Goal: Contribute content

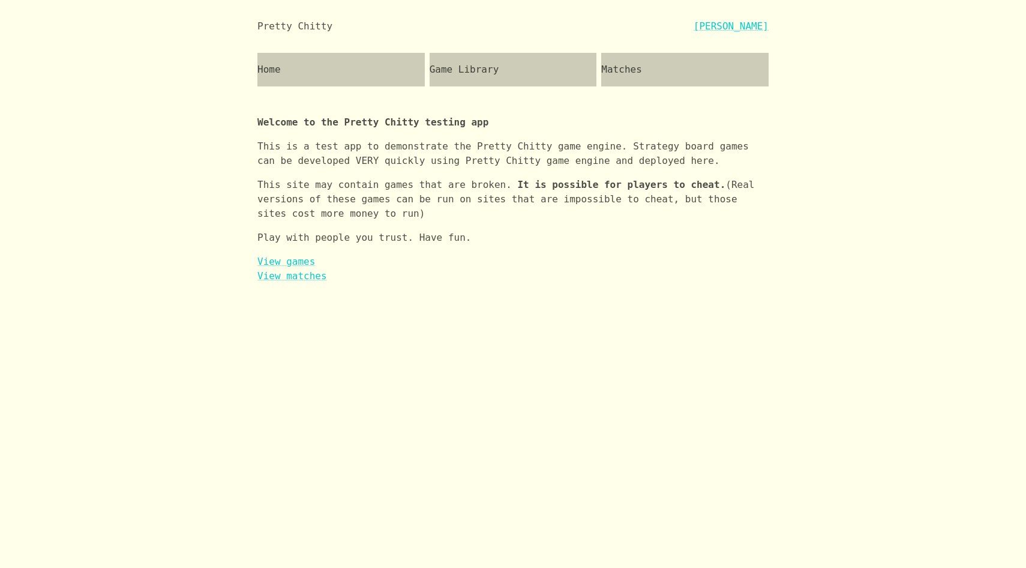
click at [469, 69] on div "Game Library" at bounding box center [513, 70] width 167 height 34
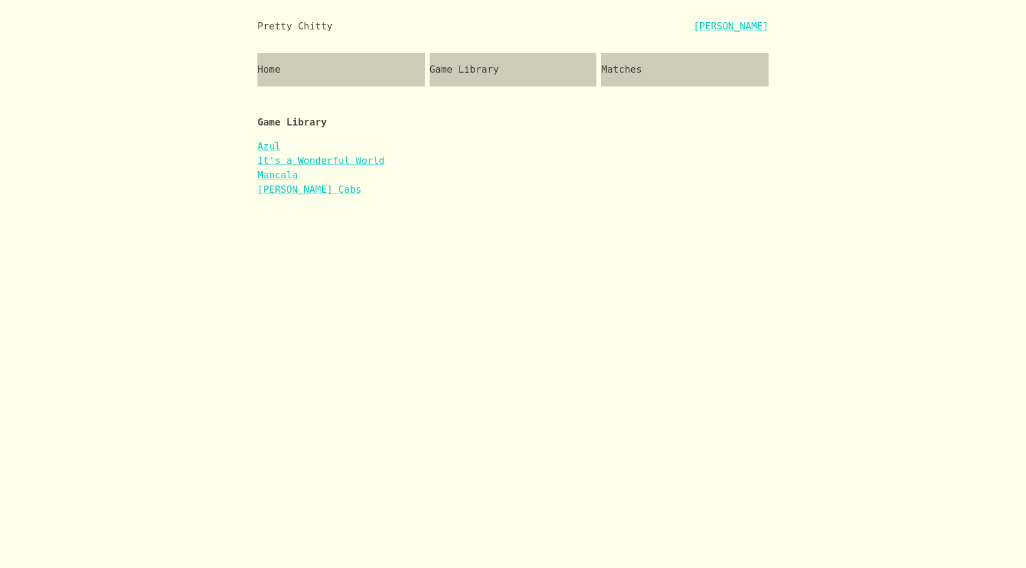
click at [305, 159] on link "It's a Wonderful World" at bounding box center [320, 160] width 127 height 11
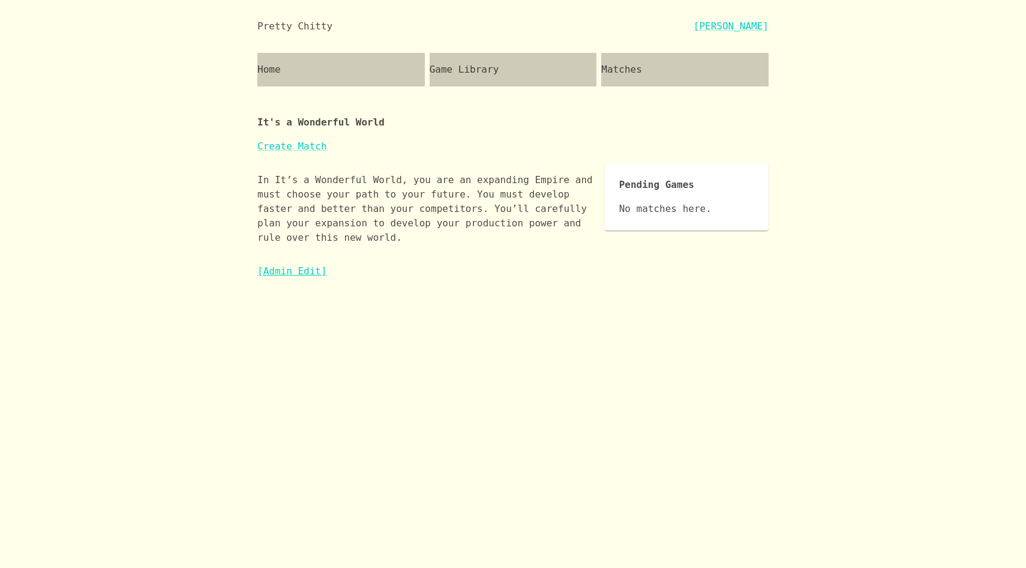
click at [284, 274] on link "[Admin Edit]" at bounding box center [292, 270] width 70 height 11
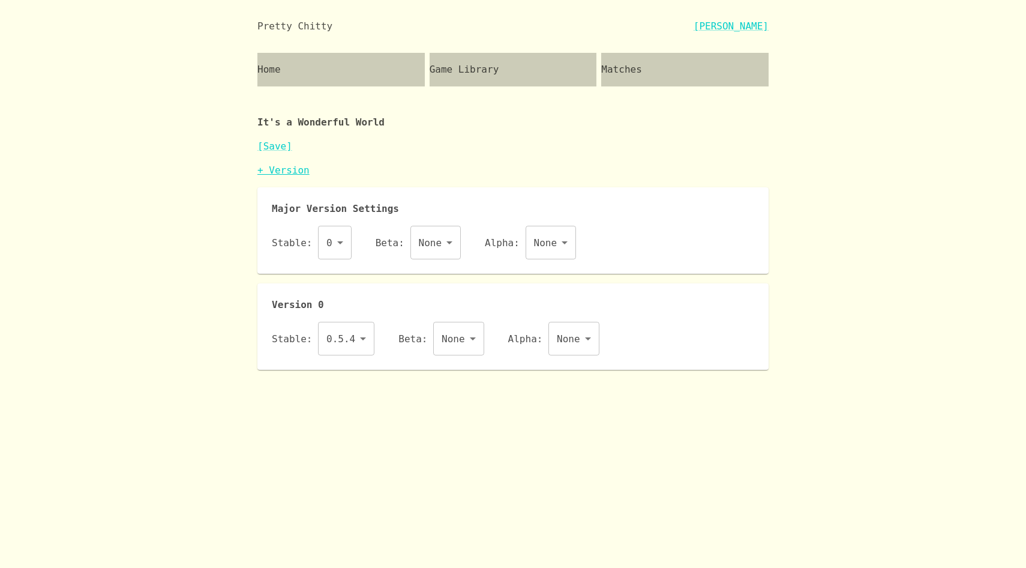
click at [284, 170] on link "+ Version" at bounding box center [283, 169] width 52 height 11
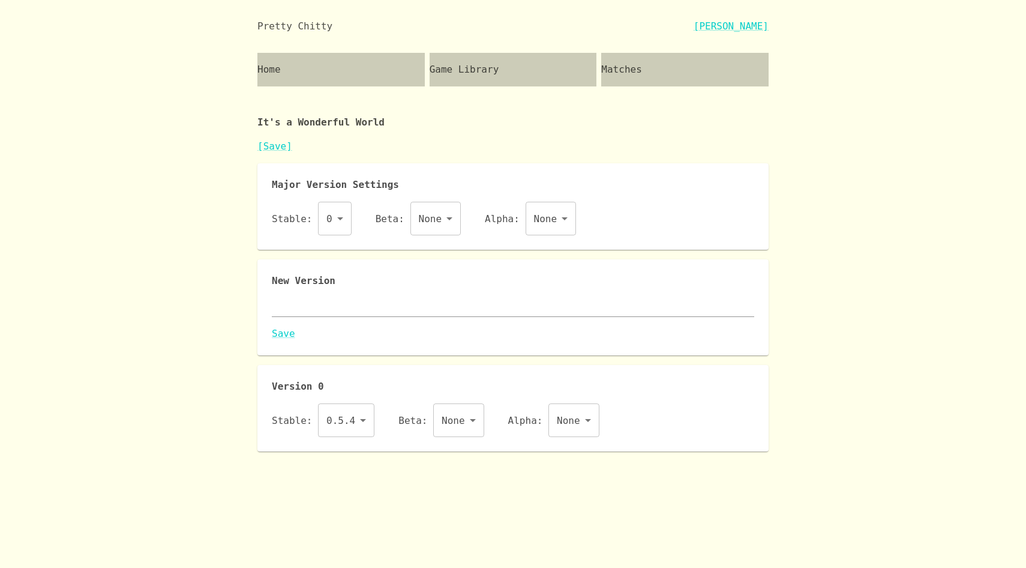
click at [321, 311] on textarea at bounding box center [513, 307] width 482 height 14
paste textarea "{ "id": "iaww", "name": "It's a Wonderful World", "major": 0, "description": "I…"
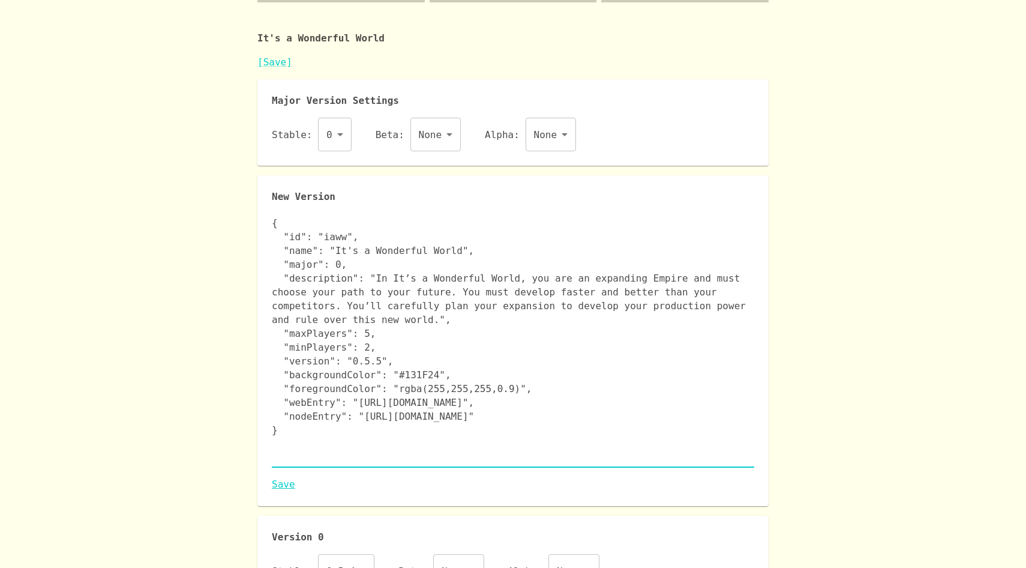
scroll to position [100, 0]
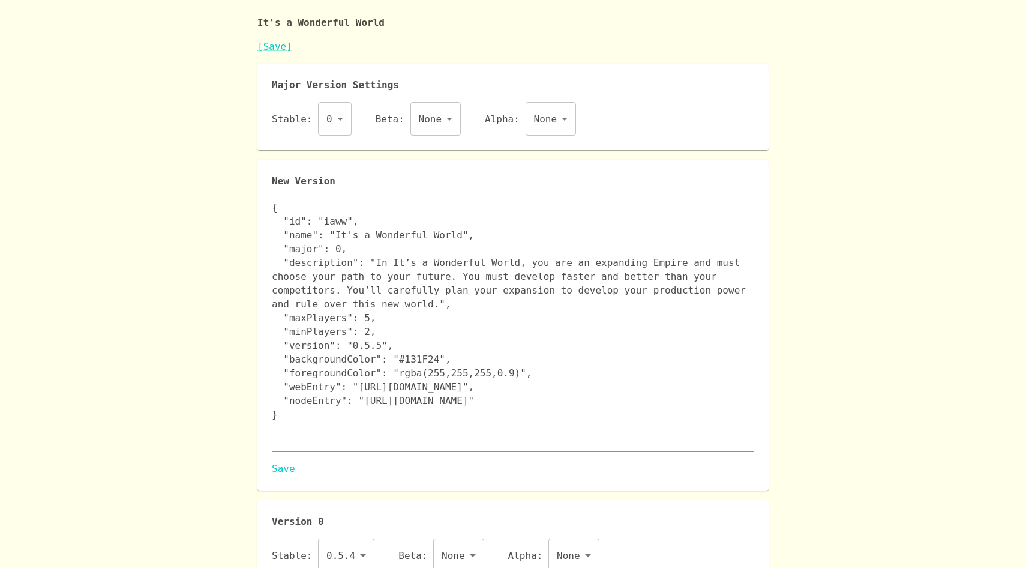
type textarea "{ "id": "iaww", "name": "It's a Wonderful World", "major": 0, "description": "I…"
click at [283, 469] on link "Save" at bounding box center [513, 468] width 482 height 14
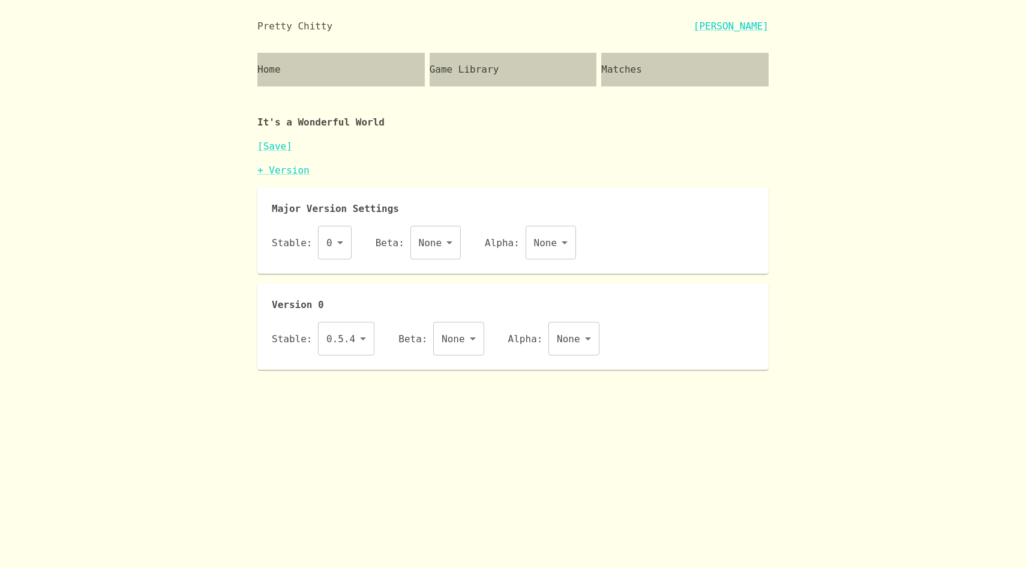
scroll to position [0, 0]
click at [346, 354] on body "Pretty Chitty [PERSON_NAME] Home Game Library Matches It's a Wonderful World [S…" at bounding box center [513, 185] width 1026 height 370
click at [353, 414] on li "0.5.5" at bounding box center [346, 414] width 56 height 22
type input "0.5.5"
click at [277, 143] on link "[Save]" at bounding box center [274, 145] width 35 height 11
